Goal: Task Accomplishment & Management: Use online tool/utility

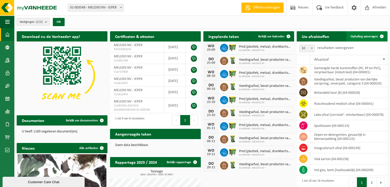
click at [361, 35] on span "Ophaling aanvragen" at bounding box center [364, 36] width 27 height 3
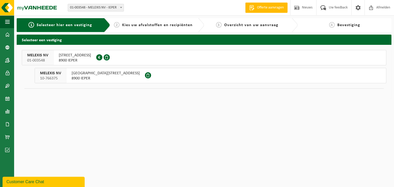
click at [75, 55] on span "[STREET_ADDRESS]" at bounding box center [75, 55] width 32 height 5
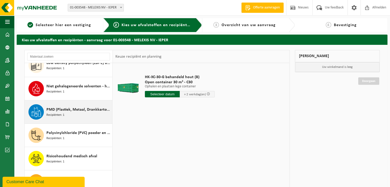
scroll to position [125, 0]
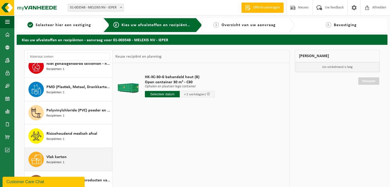
click at [55, 158] on span "Vlak karton" at bounding box center [56, 157] width 20 height 6
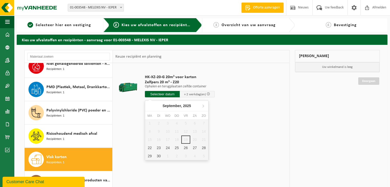
click at [158, 93] on input "text" at bounding box center [162, 94] width 35 height 6
click at [149, 148] on div "22" at bounding box center [149, 148] width 9 height 8
type input "Van 2025-09-22"
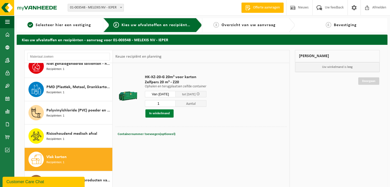
click at [158, 113] on button "In winkelmand" at bounding box center [160, 114] width 28 height 8
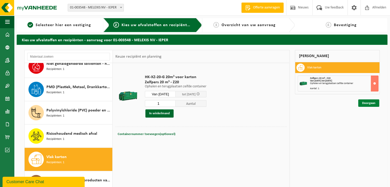
click at [366, 102] on link "Doorgaan" at bounding box center [368, 103] width 21 height 7
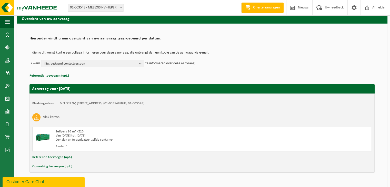
scroll to position [33, 0]
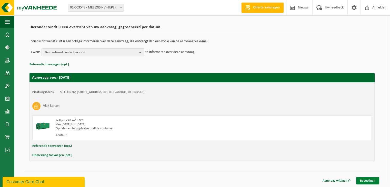
click at [370, 179] on link "Bevestigen" at bounding box center [367, 180] width 23 height 7
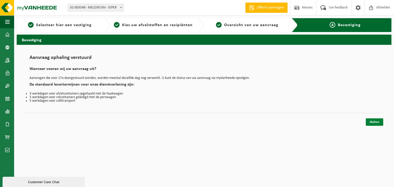
click at [376, 121] on link "Sluiten" at bounding box center [374, 122] width 17 height 7
